Goal: Task Accomplishment & Management: Manage account settings

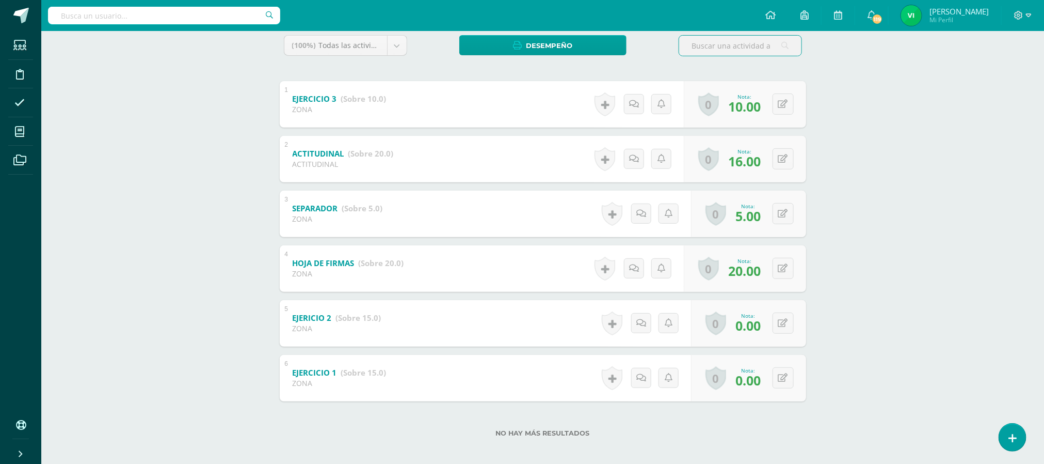
scroll to position [183, 0]
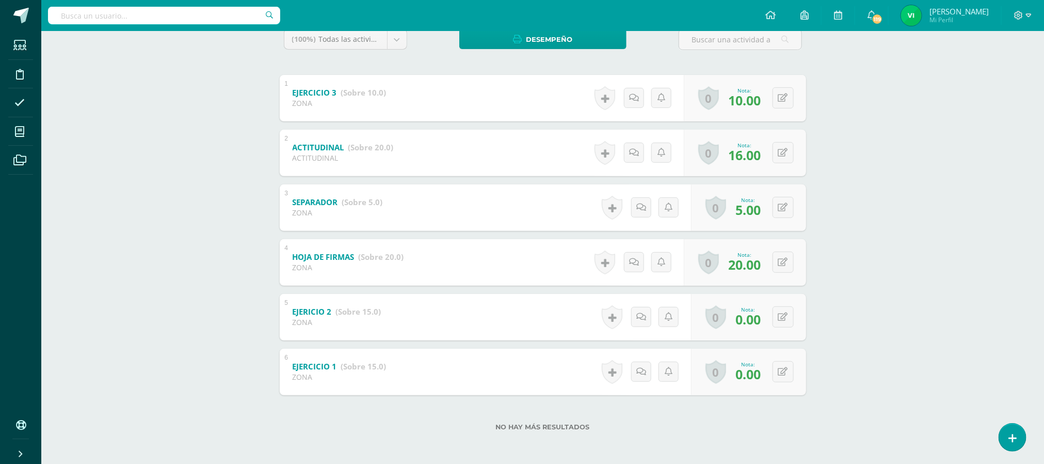
click at [916, 183] on div "Redacción y Correspondecia II Quinto BACO Domingo "A" Herramientas Detalle de a…" at bounding box center [542, 155] width 1003 height 615
click at [699, 178] on div "1 EJERCICIO 3 (Sobre 10.0) ZONA Nota 10.00 0 Logros Logros obtenidos 10.0" at bounding box center [543, 235] width 527 height 320
click at [829, 206] on div "Redacción y Correspondecia II Quinto BACO Domingo "A" Herramientas Detalle de a…" at bounding box center [542, 155] width 1003 height 615
click at [784, 374] on button at bounding box center [791, 372] width 22 height 22
type input "15"
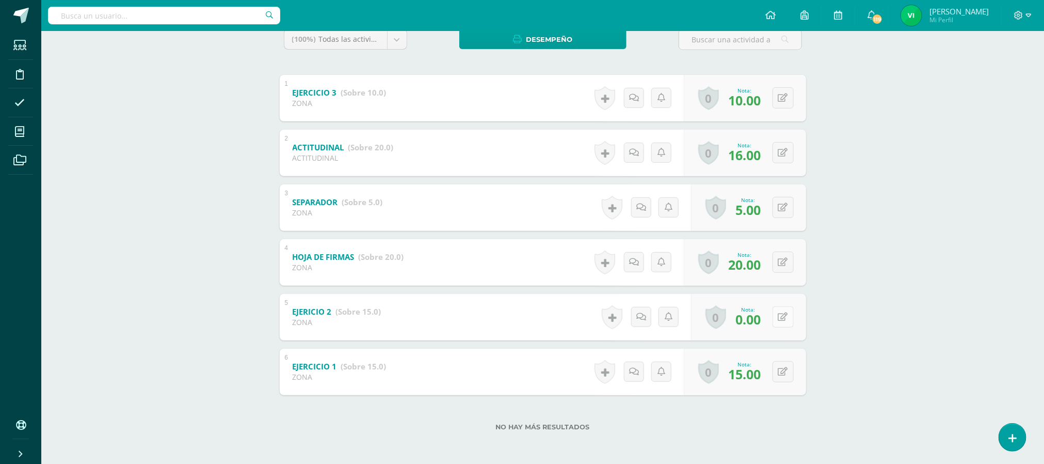
click at [785, 313] on icon at bounding box center [784, 316] width 10 height 9
click at [762, 314] on link at bounding box center [763, 320] width 21 height 21
click at [757, 320] on link at bounding box center [763, 320] width 21 height 21
type input "15"
click at [902, 305] on div "Redacción y Correspondecia II Quinto BACO Domingo "A" Herramientas Detalle de a…" at bounding box center [542, 155] width 1003 height 615
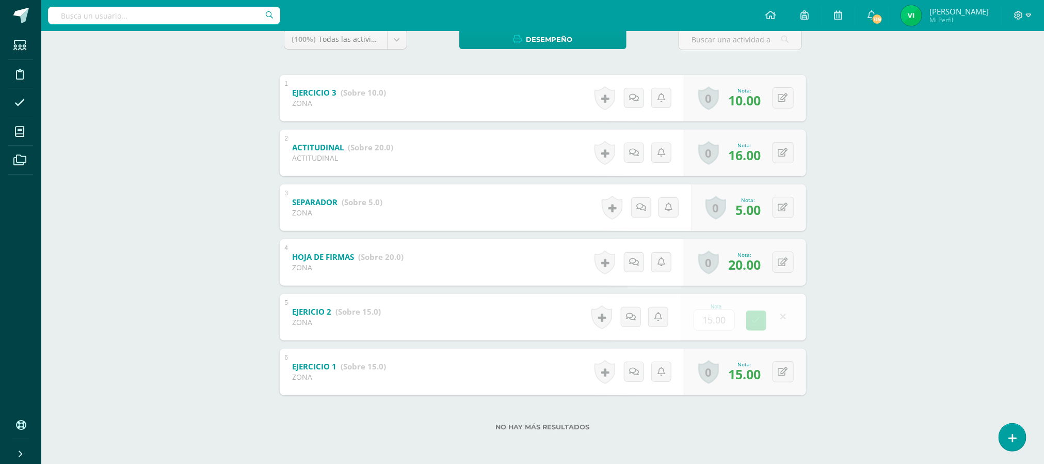
click at [0, 0] on span "0.00" at bounding box center [0, 0] width 0 height 0
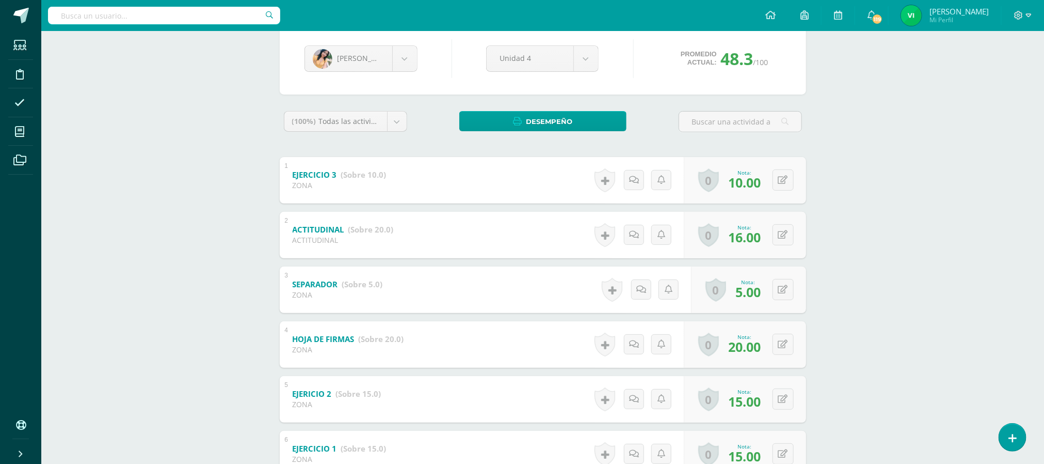
scroll to position [0, 0]
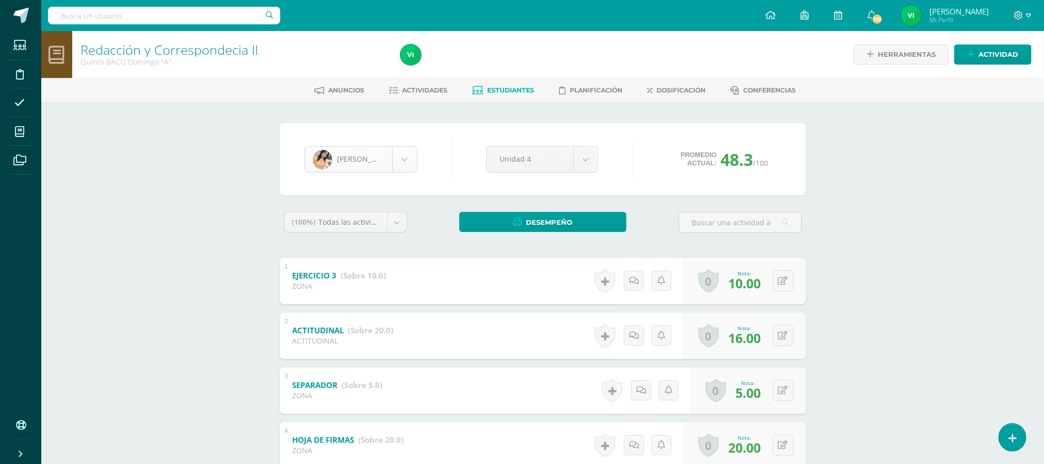
click at [404, 160] on body "Estudiantes Disciplina Asistencia Mis cursos Archivos Soporte Ayuda Reportar un…" at bounding box center [522, 323] width 1044 height 646
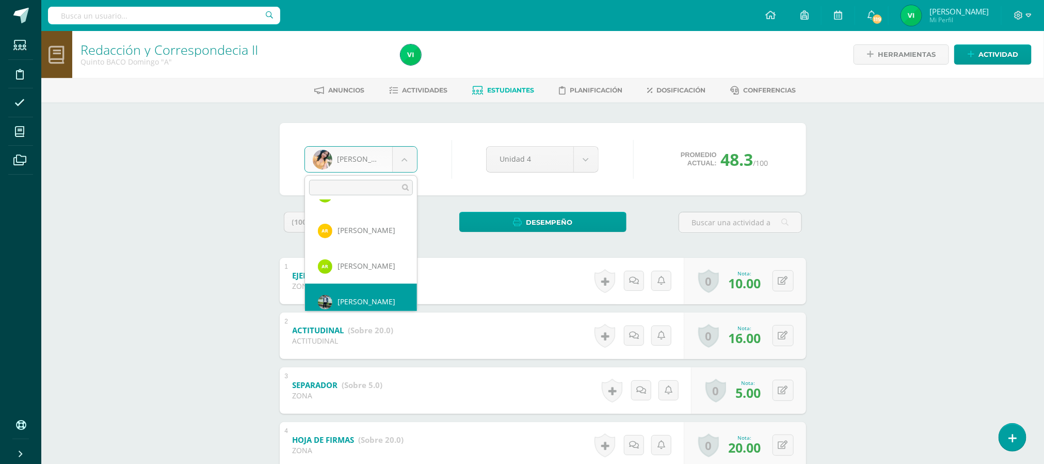
scroll to position [1032, 0]
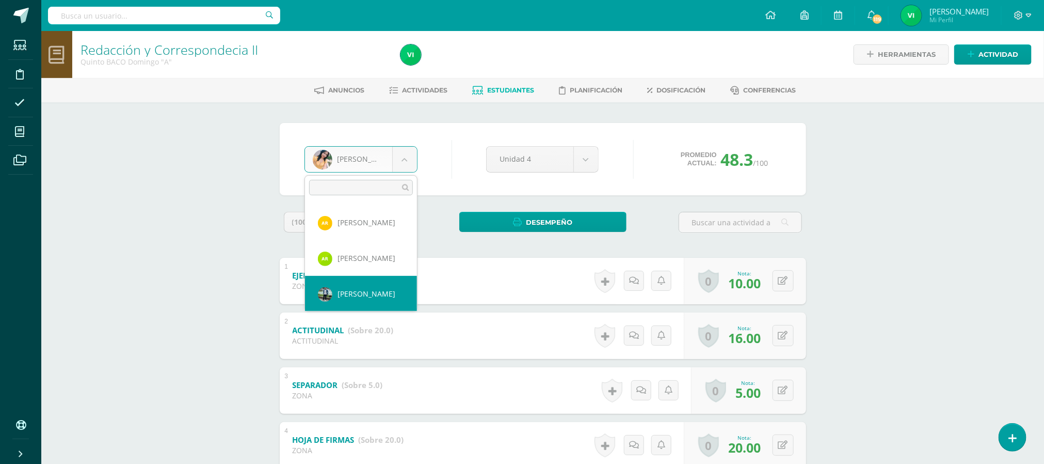
select select "6990"
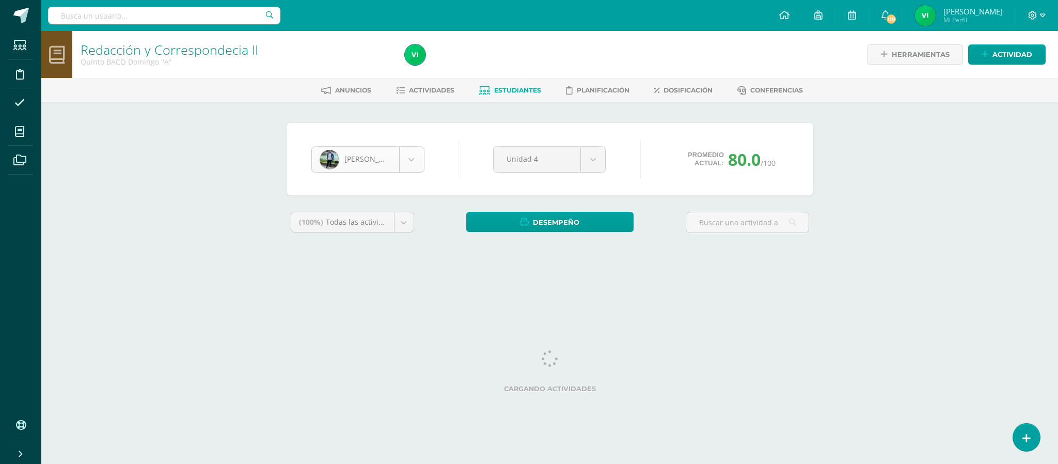
click at [406, 162] on body "Estudiantes Disciplina Asistencia Mis cursos Archivos Soporte Ayuda Reportar un…" at bounding box center [529, 139] width 1058 height 278
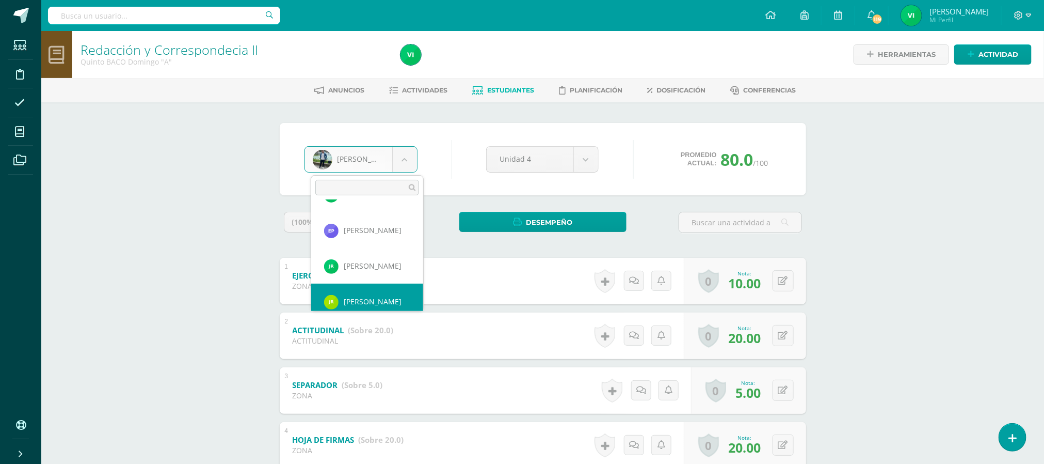
scroll to position [925, 0]
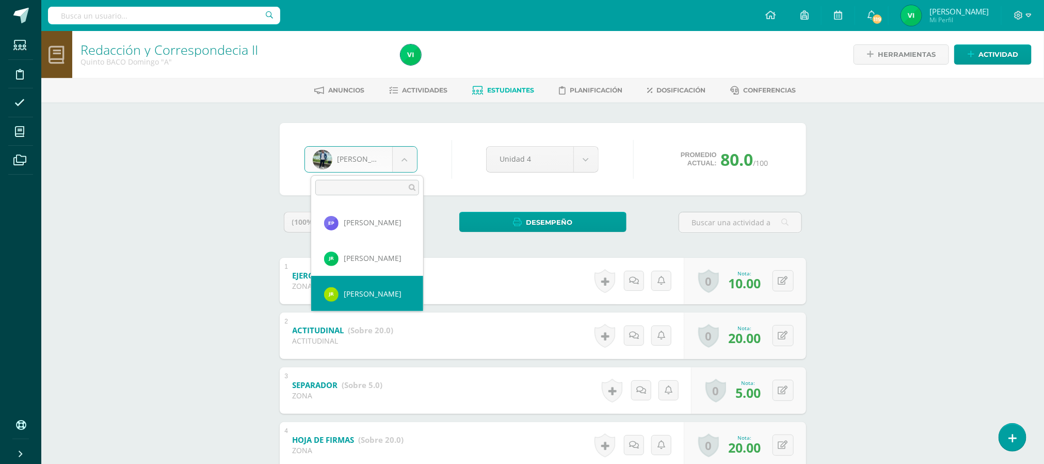
select select "8341"
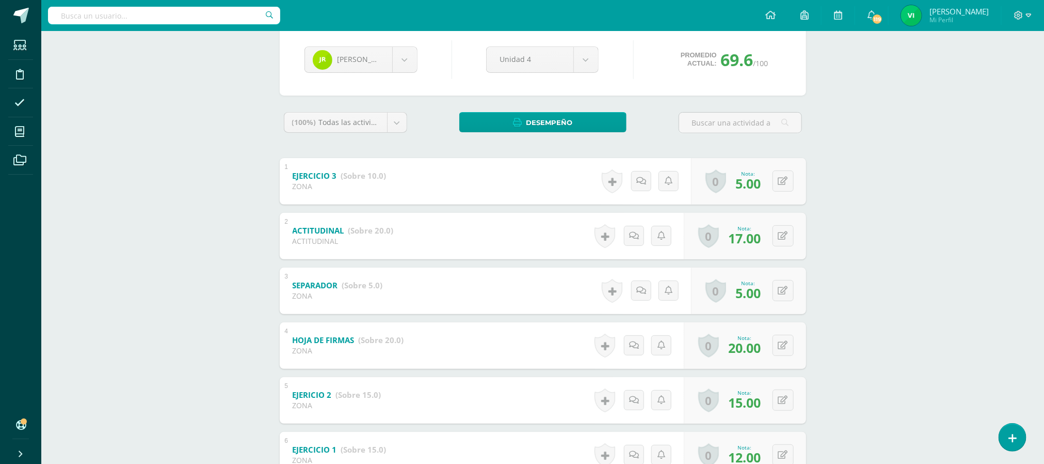
scroll to position [28, 0]
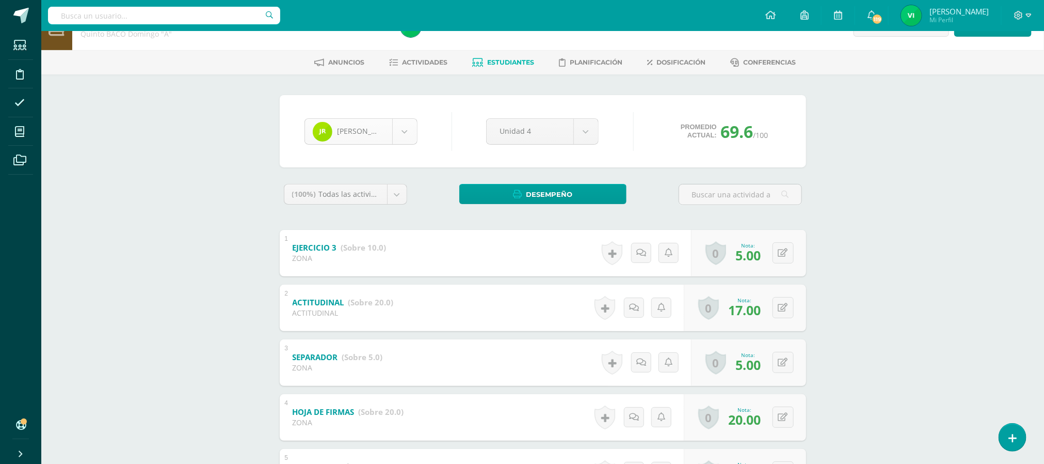
click at [408, 136] on body "Estudiantes Disciplina Asistencia Mis cursos Archivos Soporte Ayuda Reportar un…" at bounding box center [522, 295] width 1044 height 646
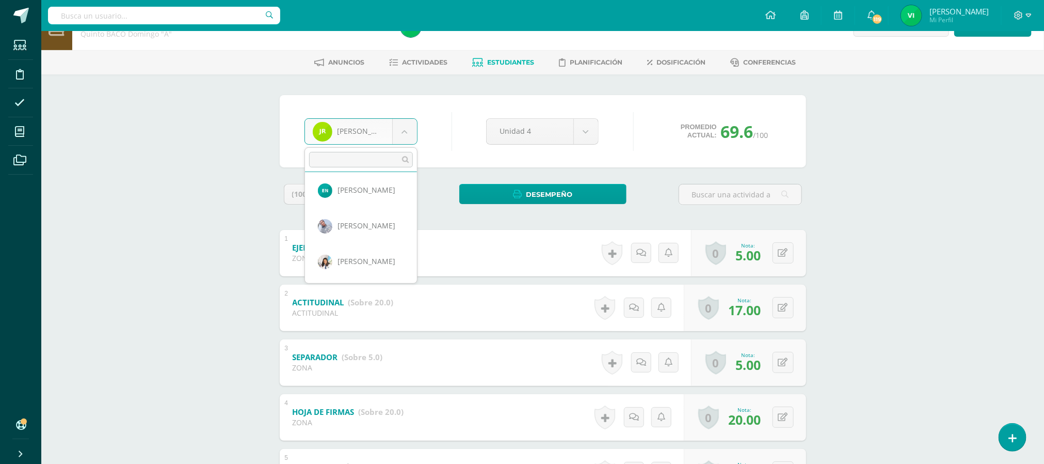
scroll to position [752, 0]
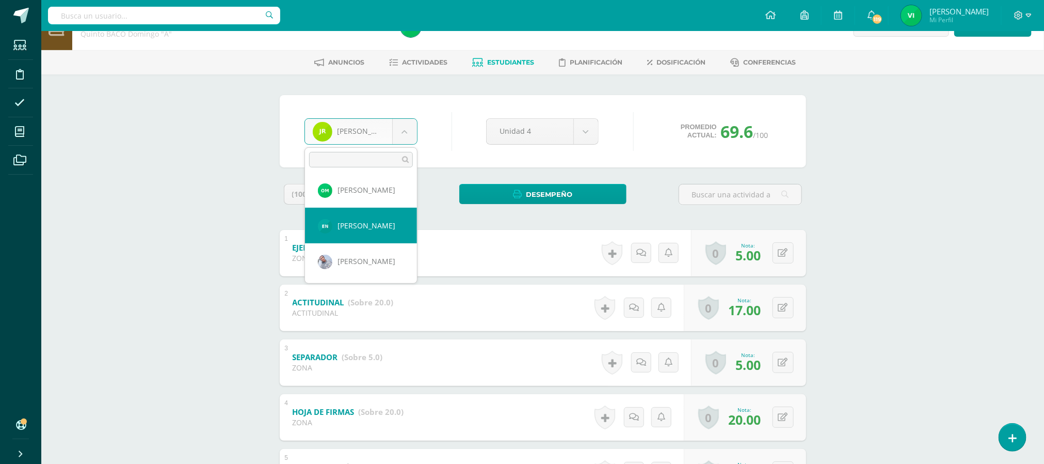
select select "8336"
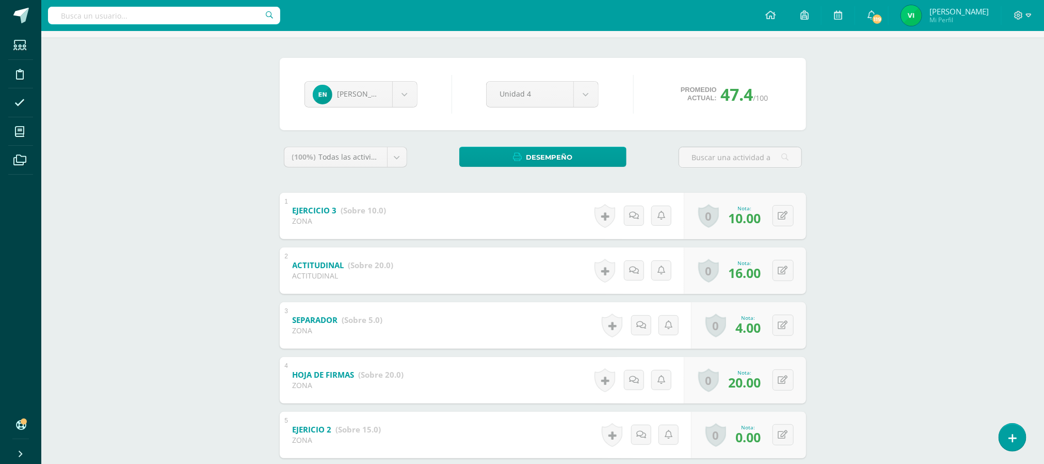
scroll to position [183, 0]
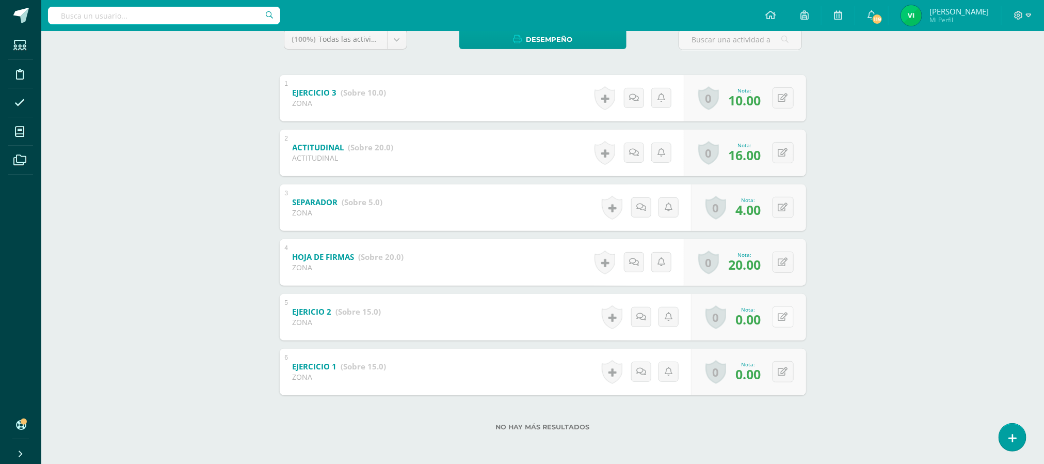
click at [790, 318] on button at bounding box center [783, 316] width 21 height 21
type input "12"
click at [793, 368] on button at bounding box center [783, 371] width 21 height 21
type input "12"
click at [760, 377] on icon at bounding box center [762, 375] width 9 height 9
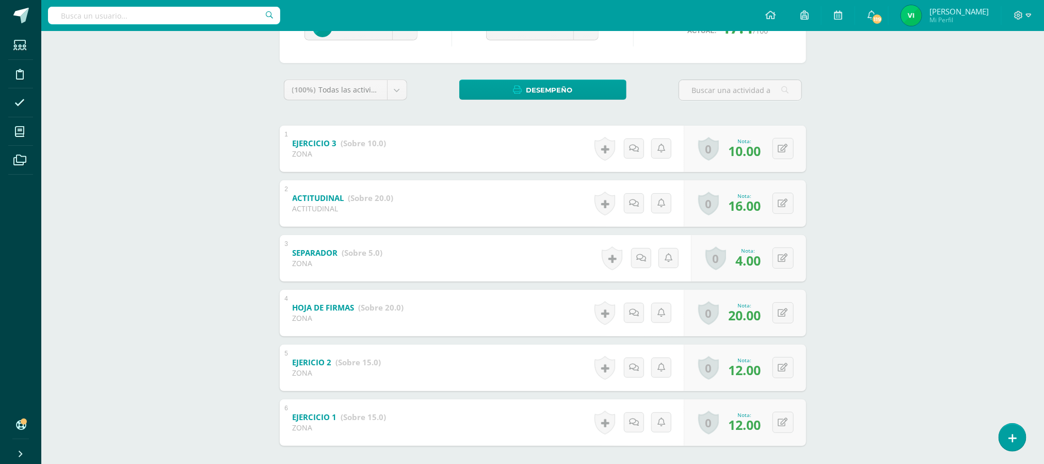
scroll to position [105, 0]
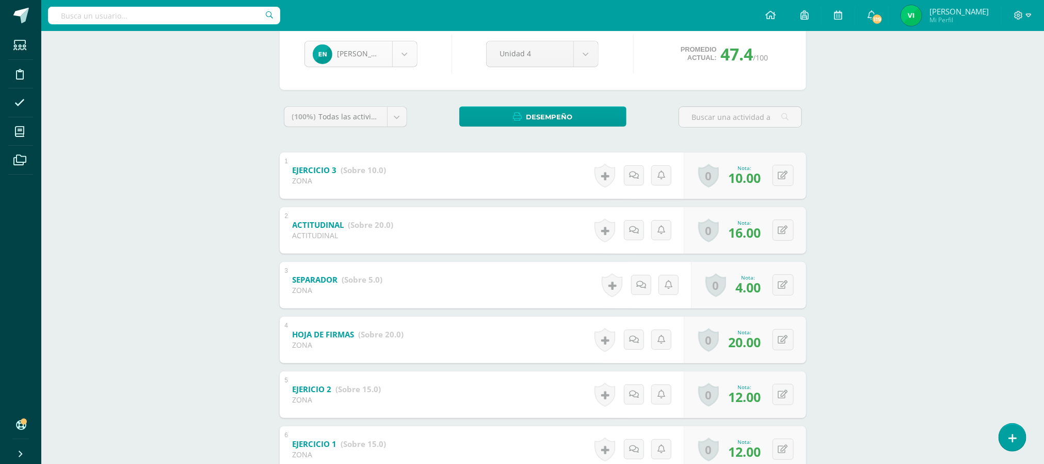
click at [404, 53] on body "Estudiantes Disciplina Asistencia Mis cursos Archivos Soporte Ayuda Reportar un…" at bounding box center [522, 218] width 1044 height 646
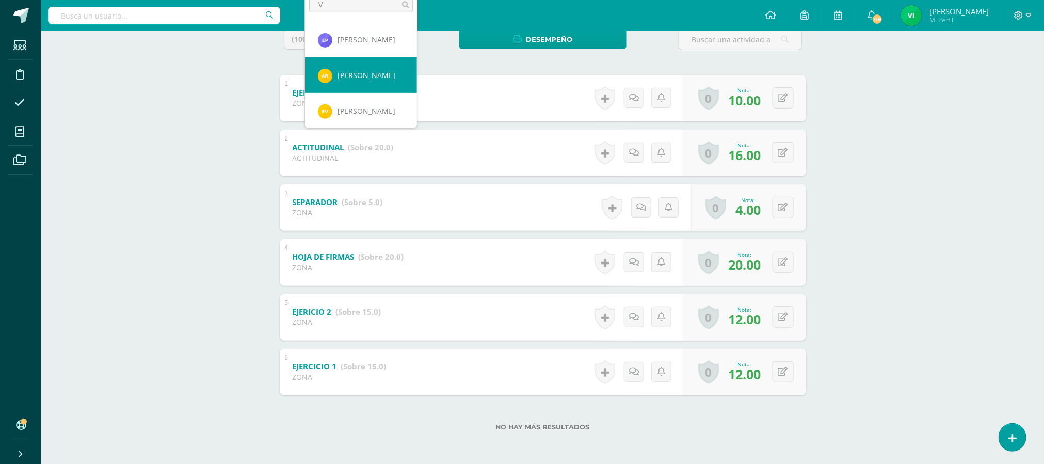
scroll to position [146, 0]
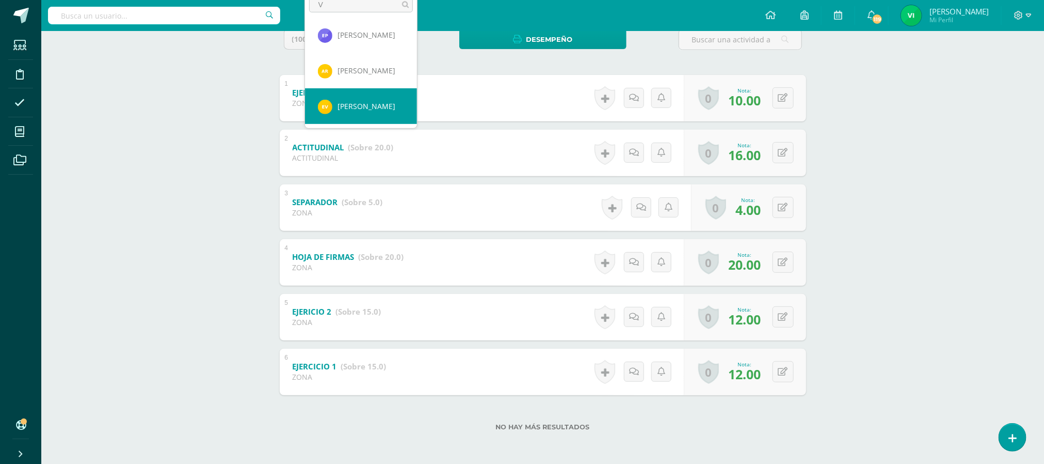
type input "V"
select select "8347"
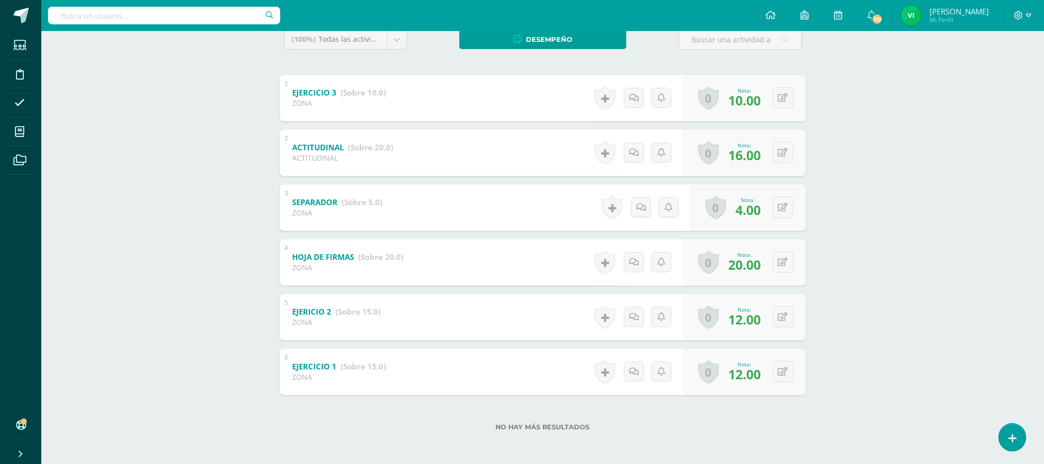
scroll to position [0, 0]
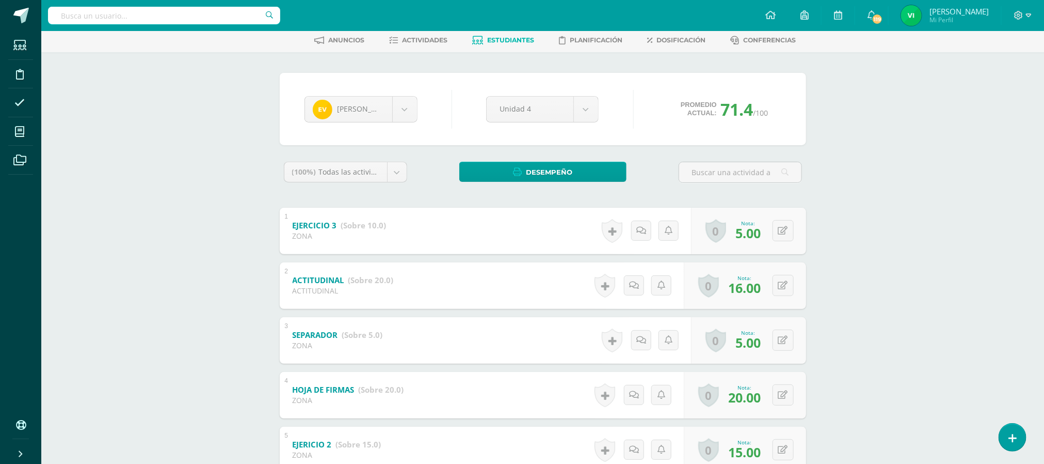
scroll to position [77, 0]
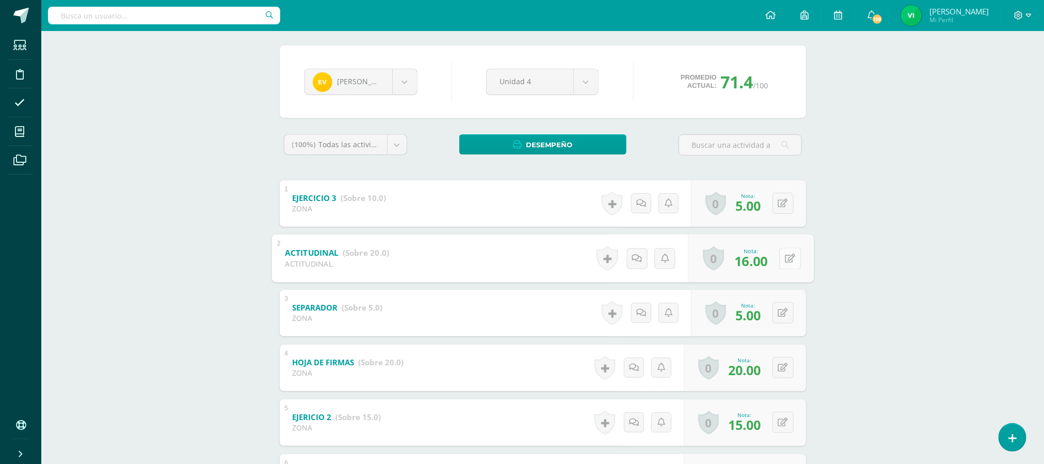
click at [782, 264] on button at bounding box center [791, 258] width 22 height 22
type input "20"
click at [402, 84] on body "Estudiantes Disciplina Asistencia Mis cursos Archivos Soporte Ayuda Reportar un…" at bounding box center [522, 246] width 1044 height 646
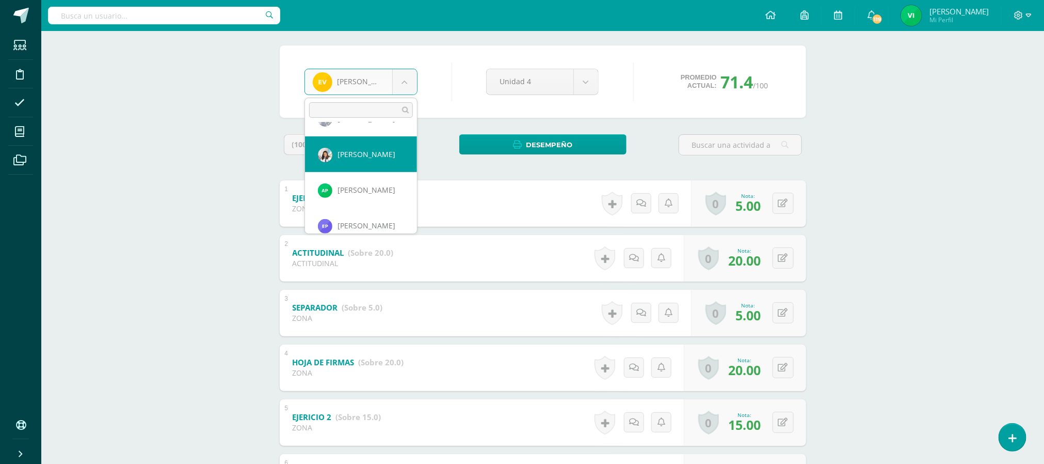
scroll to position [871, 0]
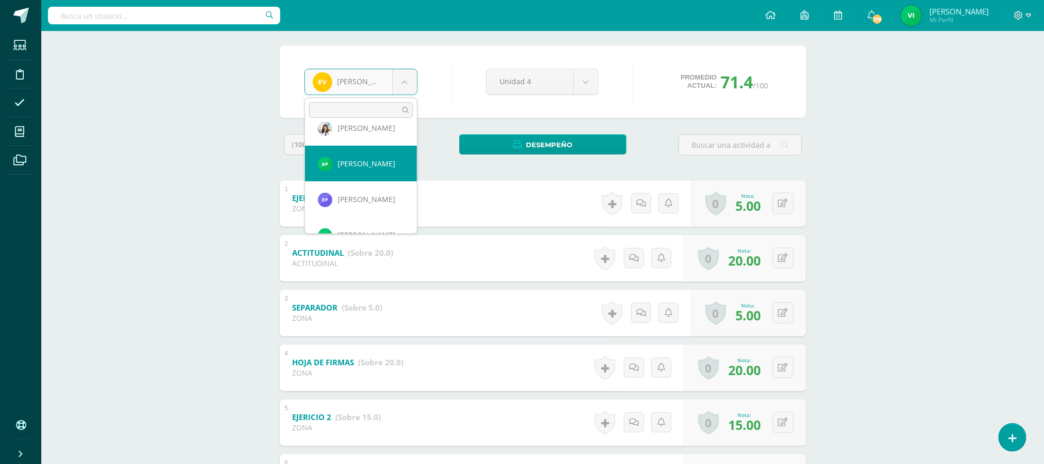
select select "8339"
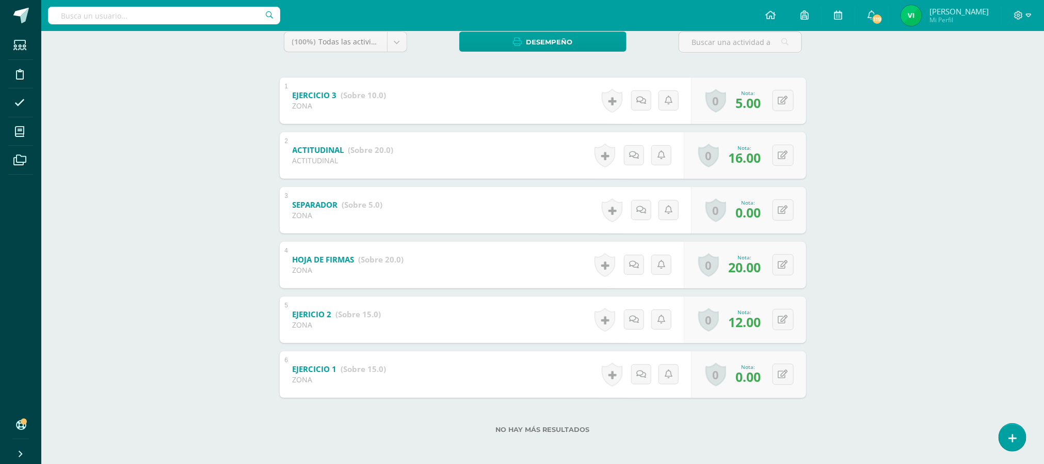
scroll to position [183, 0]
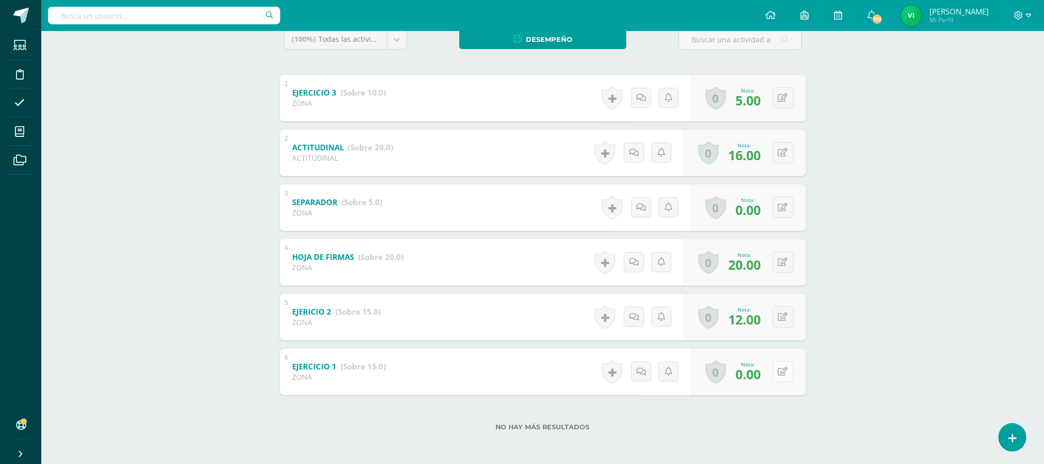
click at [784, 373] on icon at bounding box center [784, 371] width 10 height 9
type input "12"
click at [782, 210] on button at bounding box center [783, 207] width 21 height 21
type input "4"
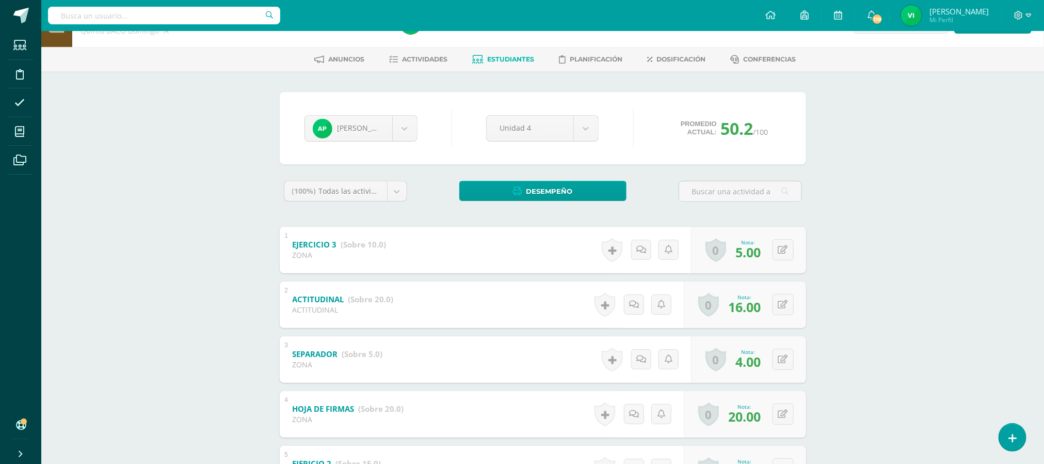
scroll to position [28, 0]
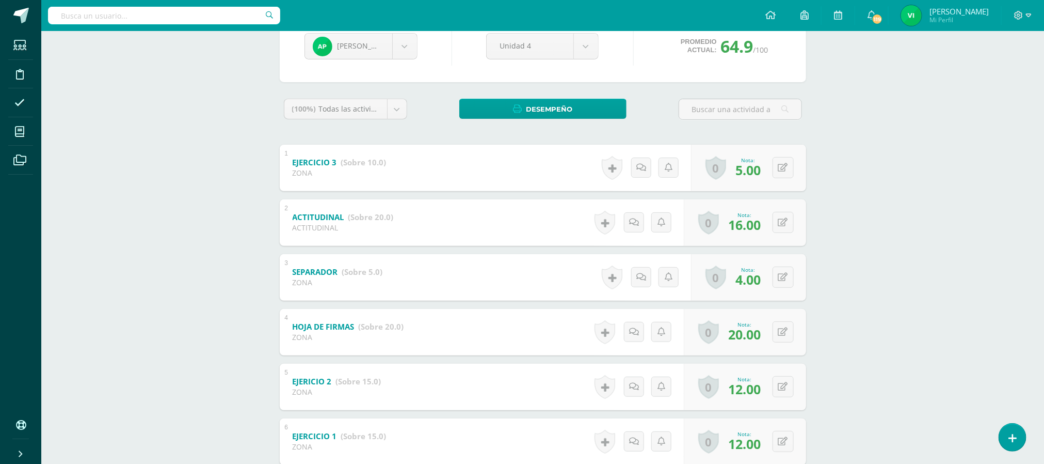
scroll to position [28, 0]
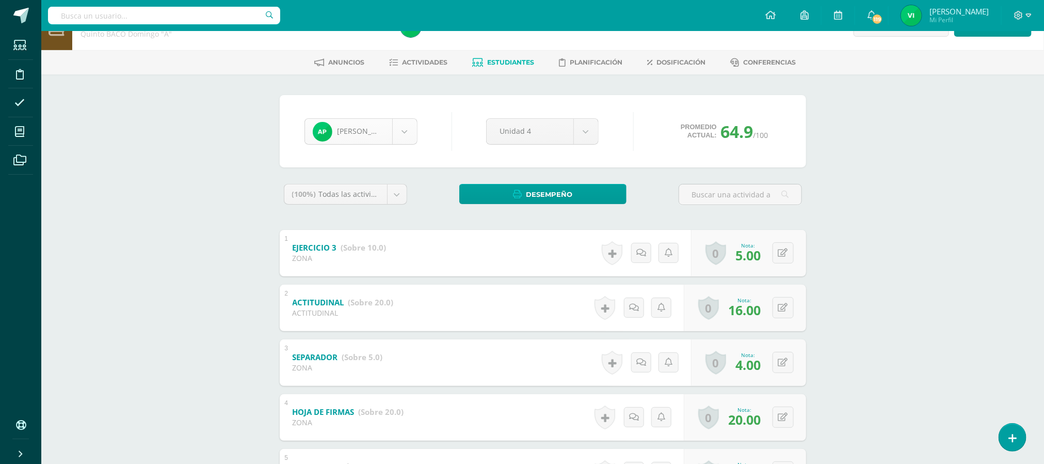
click at [411, 129] on body "Estudiantes Disciplina Asistencia Mis cursos Archivos Soporte Ayuda Reportar un…" at bounding box center [522, 295] width 1044 height 646
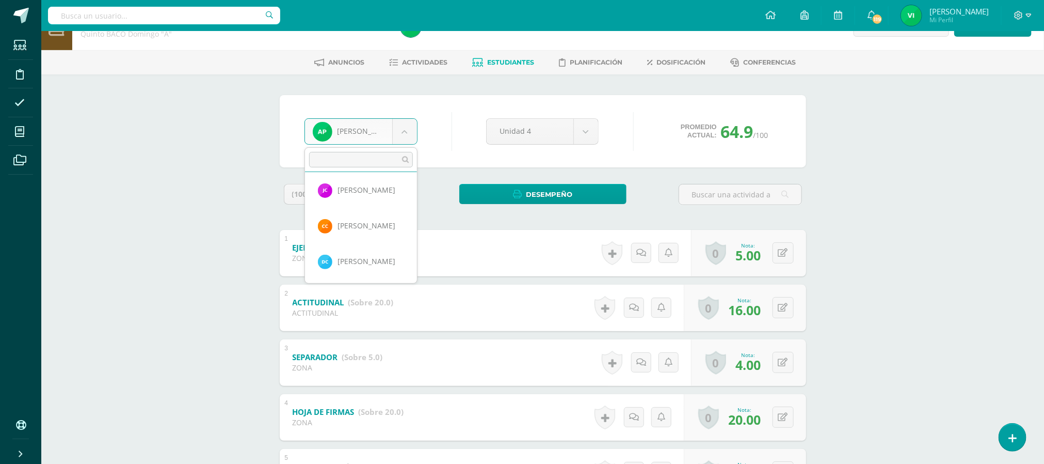
scroll to position [217, 0]
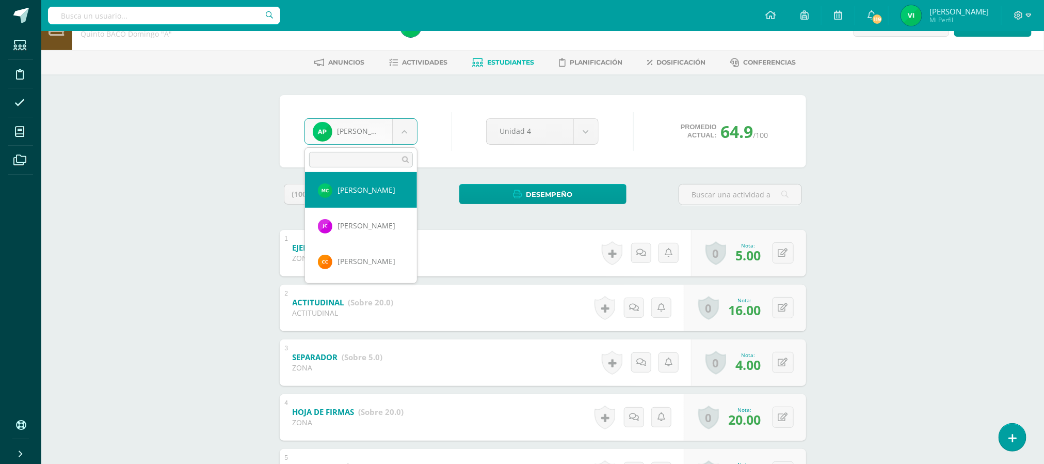
select select "8311"
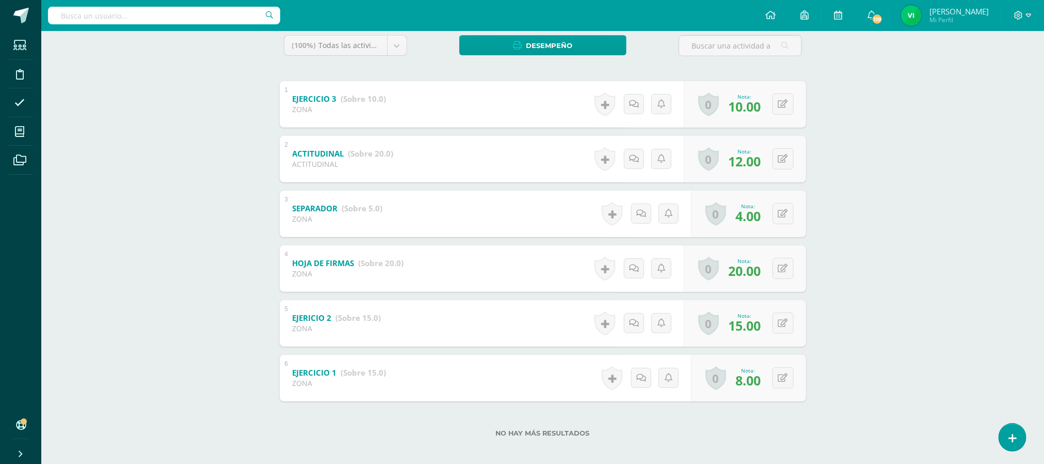
scroll to position [183, 0]
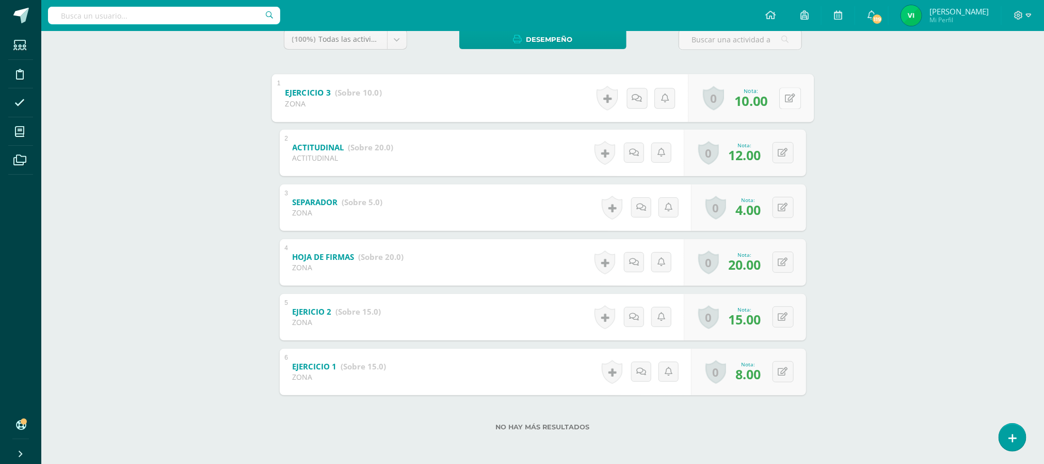
click at [780, 103] on button at bounding box center [791, 98] width 22 height 22
type input "5"
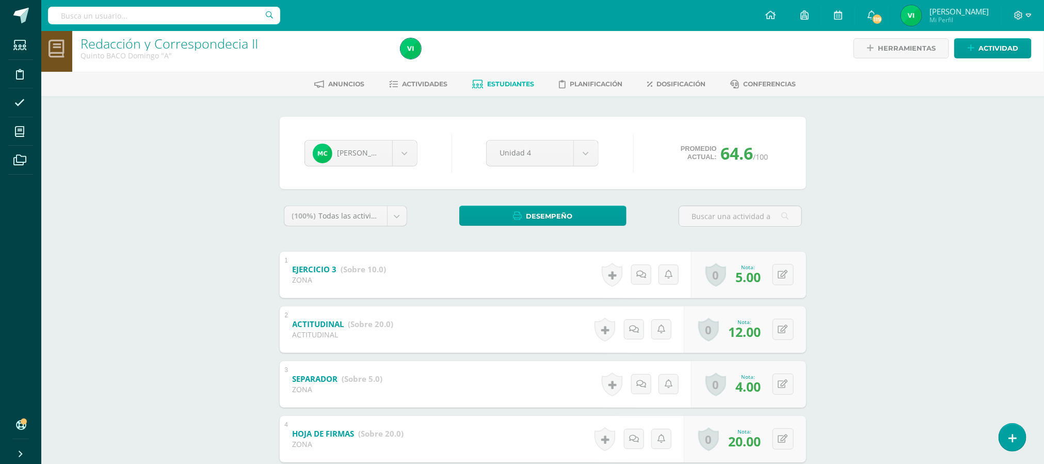
scroll to position [0, 0]
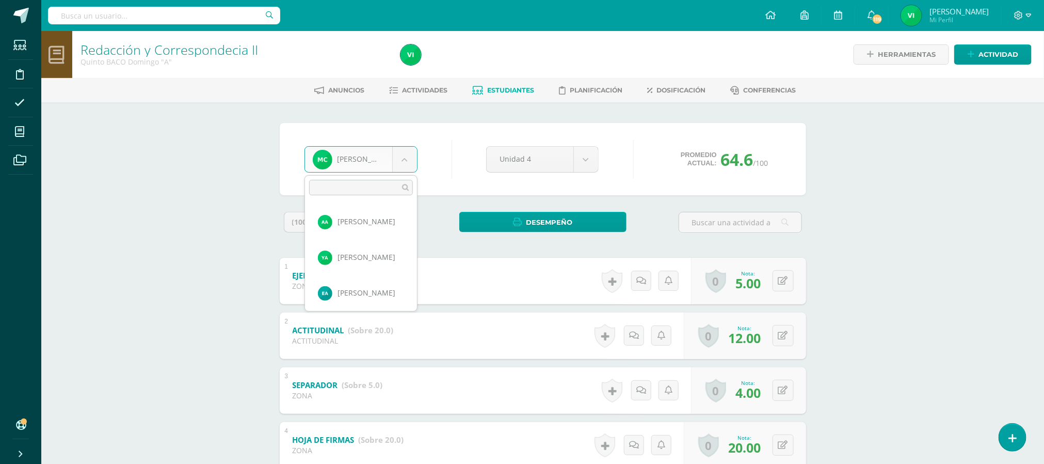
click at [398, 165] on body "Estudiantes Disciplina Asistencia Mis cursos Archivos Soporte Ayuda Reportar un…" at bounding box center [522, 323] width 1044 height 646
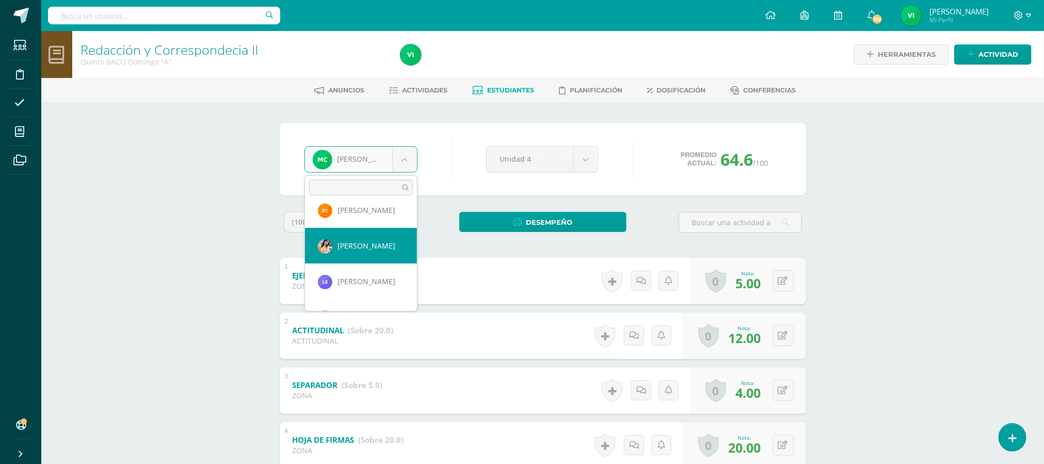
scroll to position [395, 0]
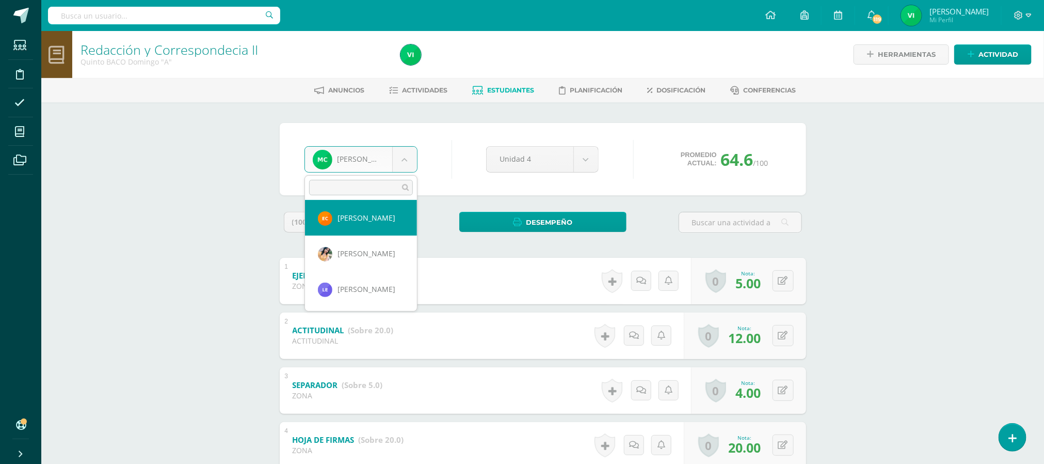
select select "8312"
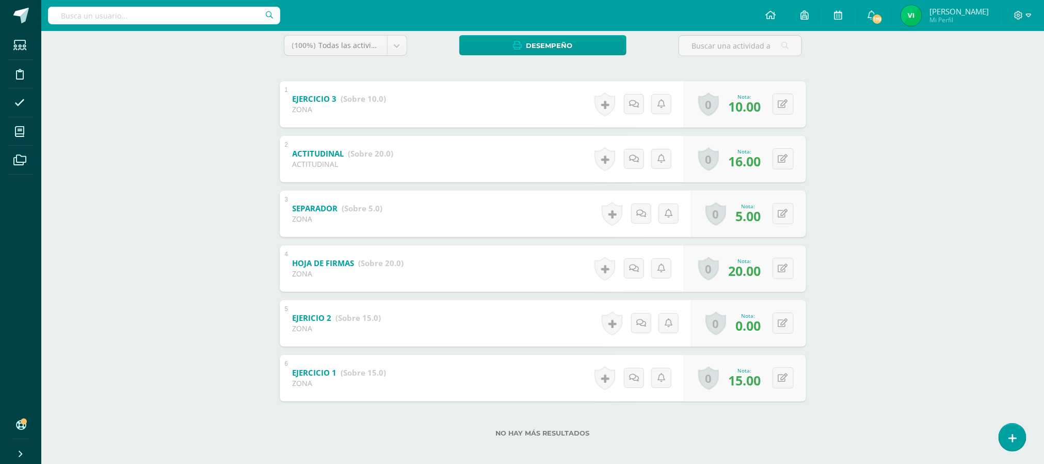
scroll to position [183, 0]
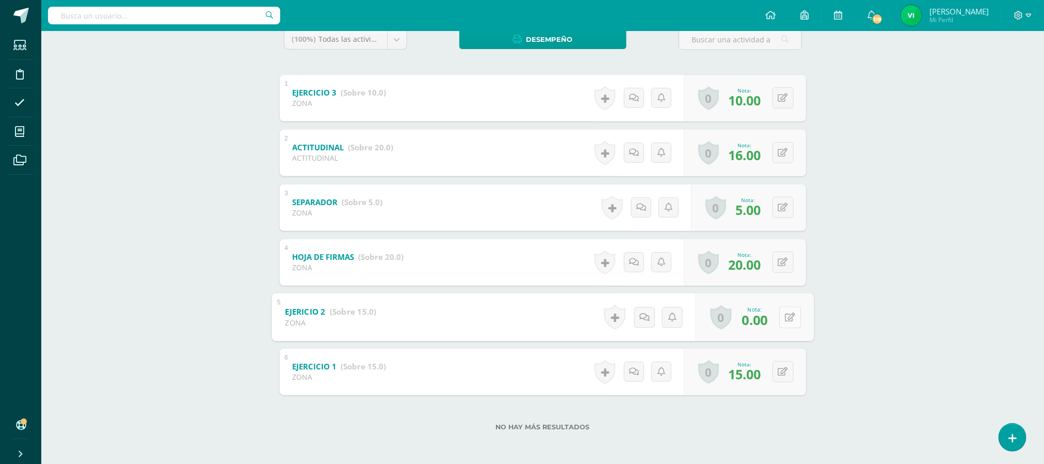
click at [780, 318] on button at bounding box center [791, 317] width 22 height 22
type input "15"
click at [793, 154] on button at bounding box center [791, 153] width 22 height 22
click at [784, 157] on button at bounding box center [783, 152] width 21 height 21
type input "20"
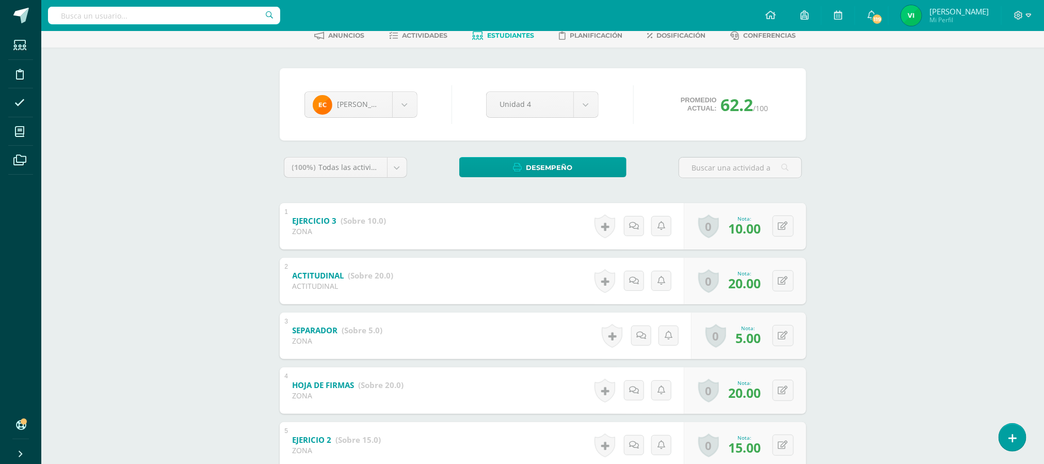
scroll to position [28, 0]
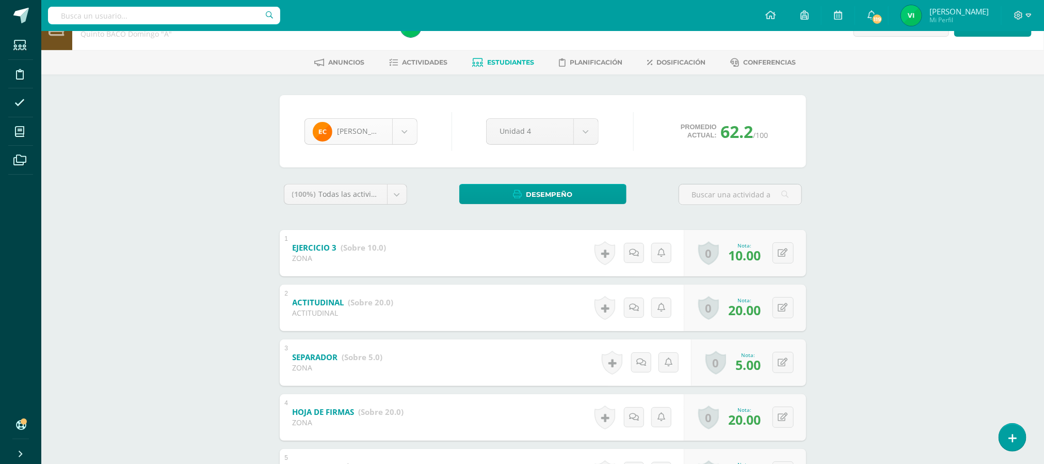
click at [399, 135] on body "Estudiantes Disciplina Asistencia Mis cursos Archivos Soporte Ayuda Reportar un…" at bounding box center [522, 295] width 1044 height 646
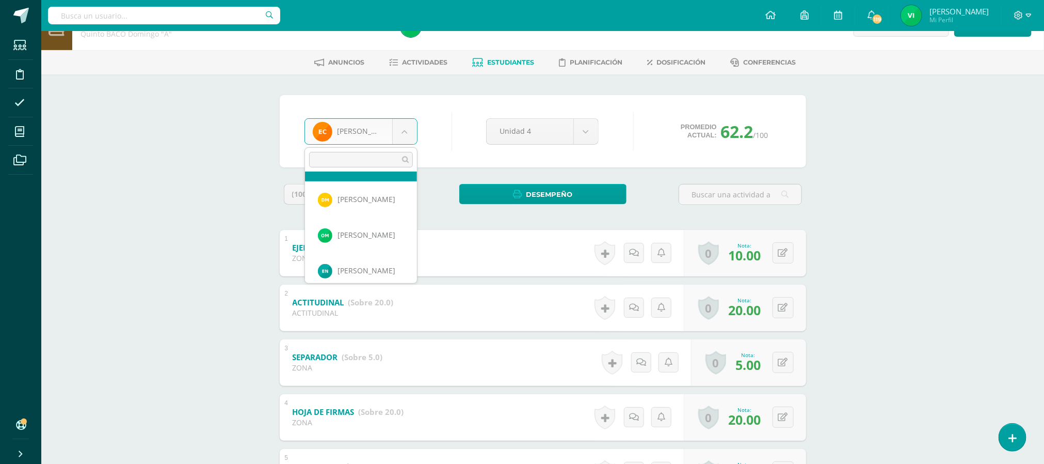
scroll to position [784, 0]
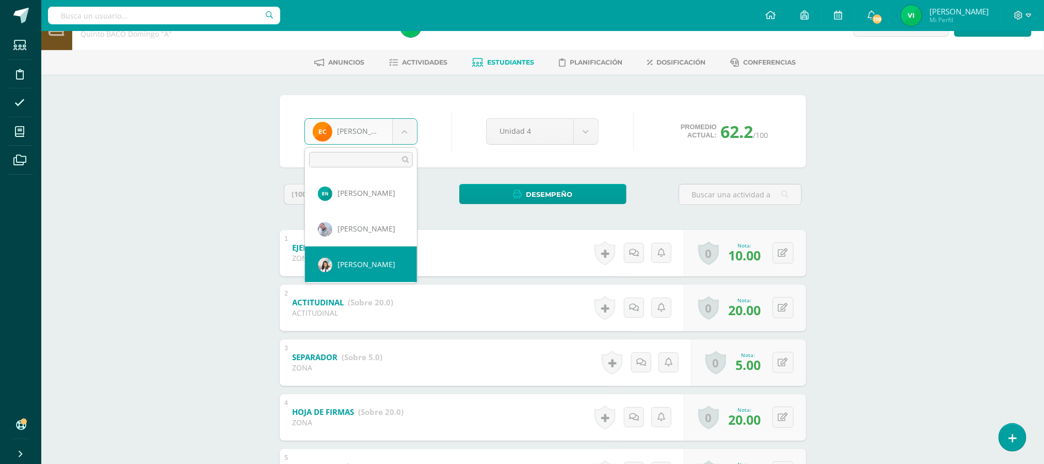
select select "7568"
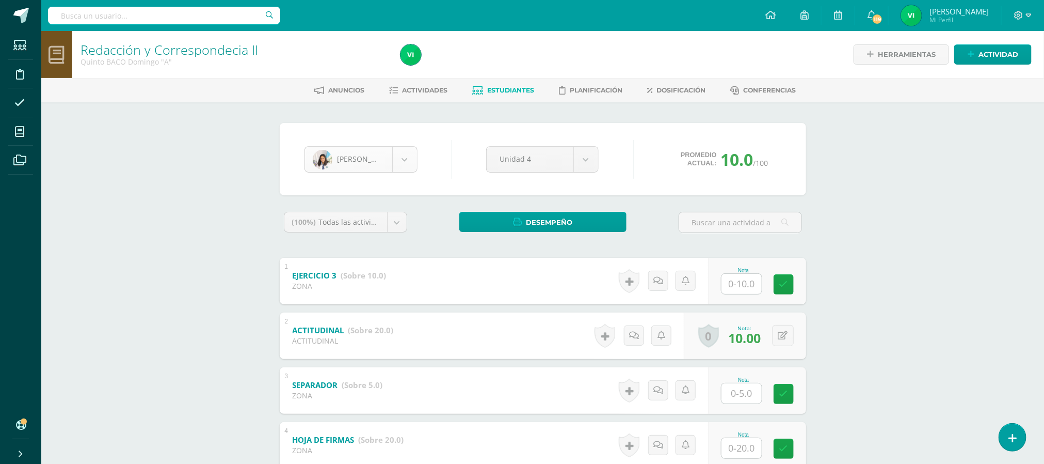
click at [403, 160] on body "Estudiantes Disciplina Asistencia Mis cursos Archivos Soporte Ayuda Reportar un…" at bounding box center [522, 323] width 1044 height 646
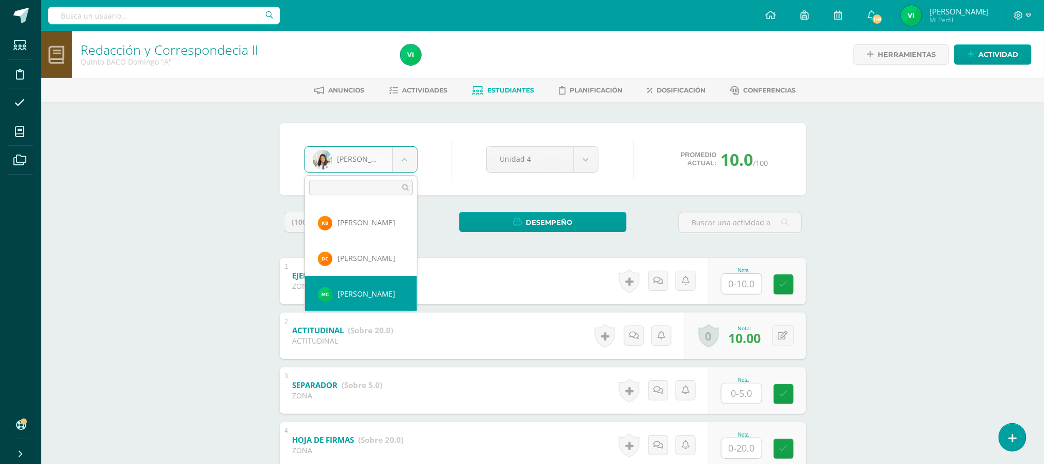
scroll to position [177, 0]
select select "9156"
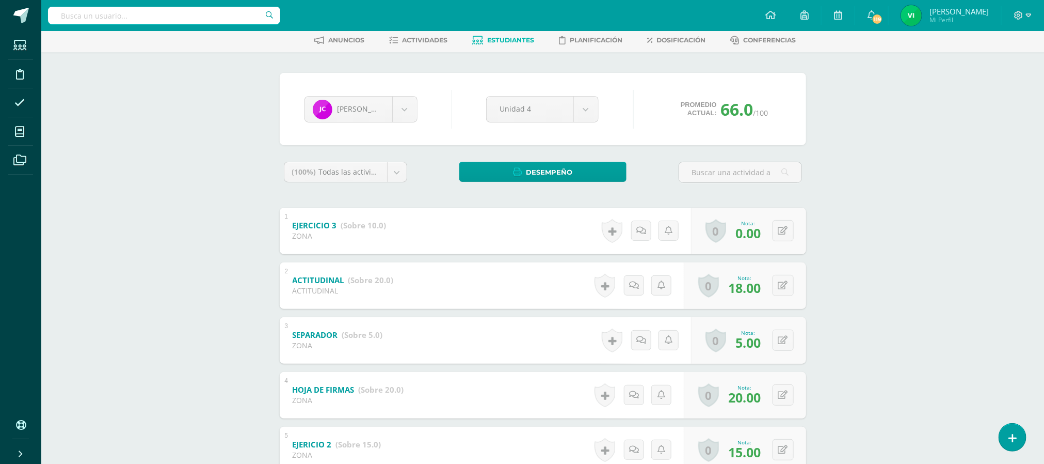
scroll to position [77, 0]
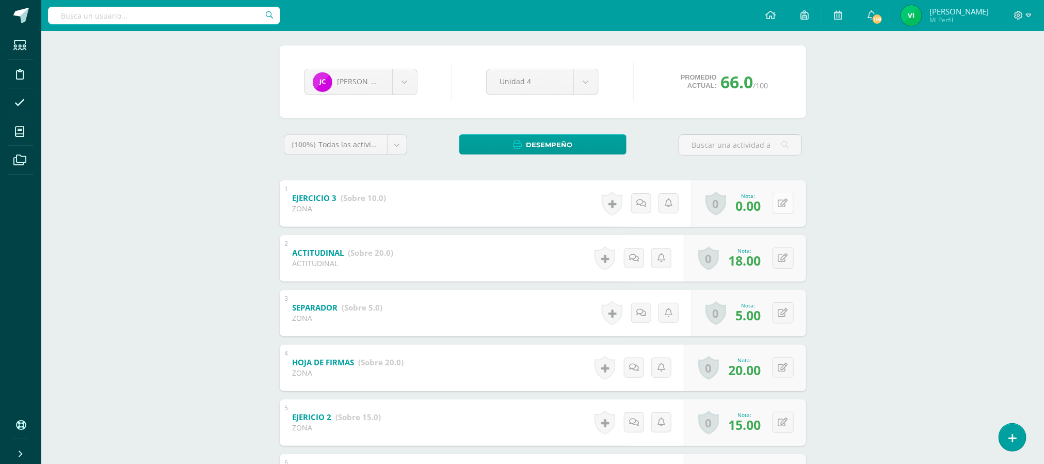
click at [782, 199] on icon at bounding box center [784, 203] width 10 height 9
type input "5"
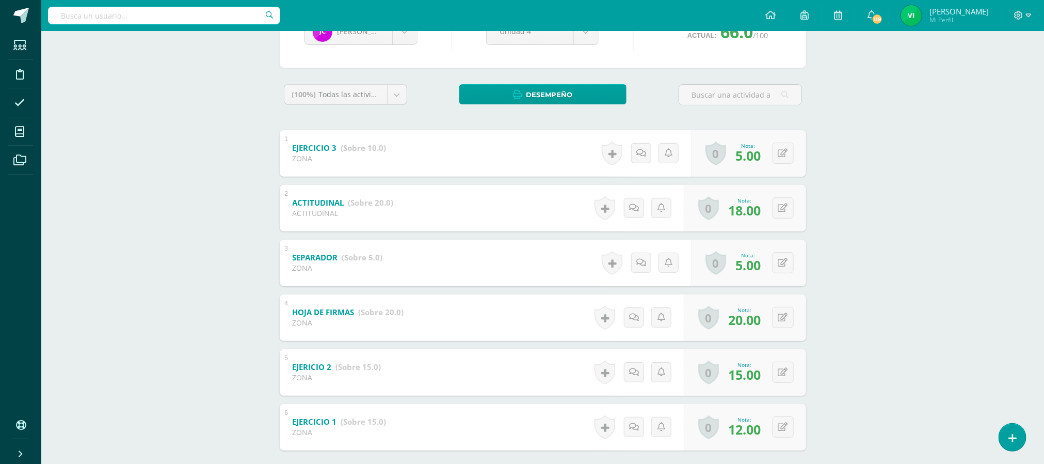
scroll to position [155, 0]
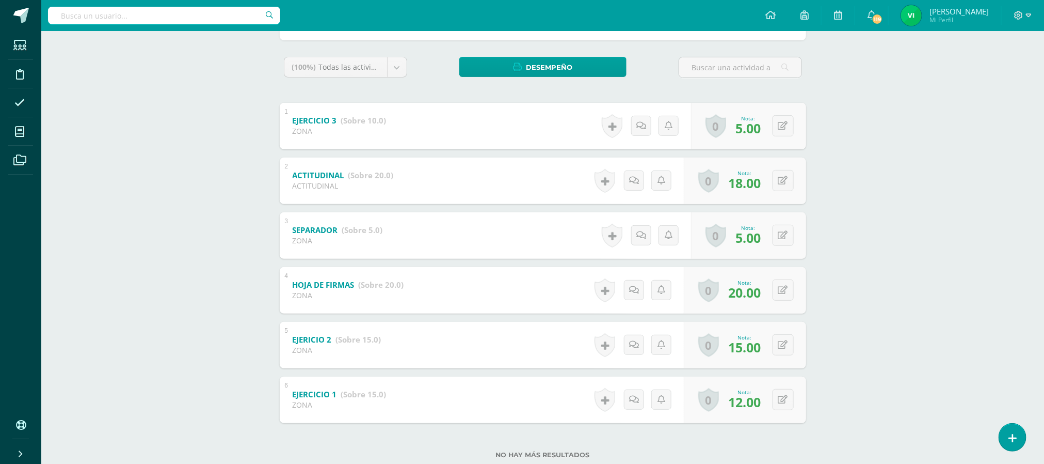
click at [927, 188] on div "Redacción y Correspondecia II [PERSON_NAME][DATE] "A" Herramientas Detalle de a…" at bounding box center [542, 183] width 1003 height 615
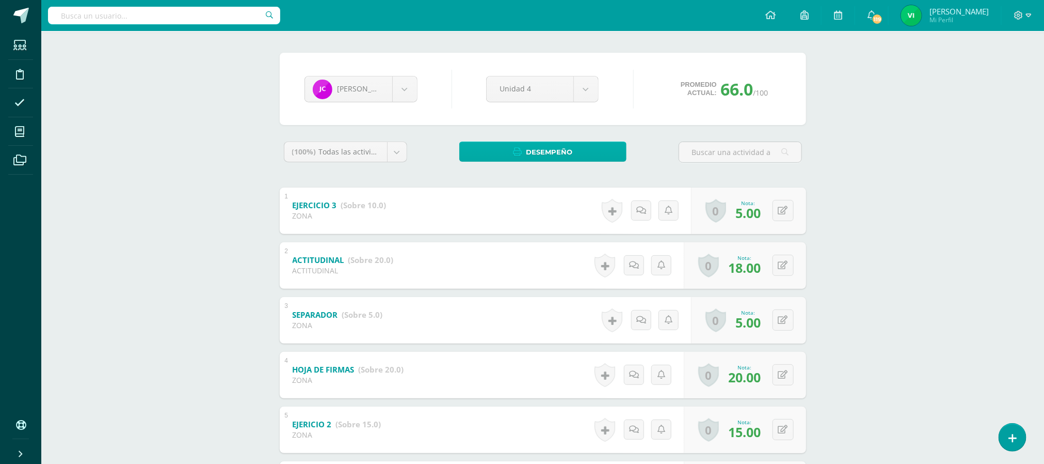
scroll to position [0, 0]
